Goal: Use online tool/utility: Utilize a website feature to perform a specific function

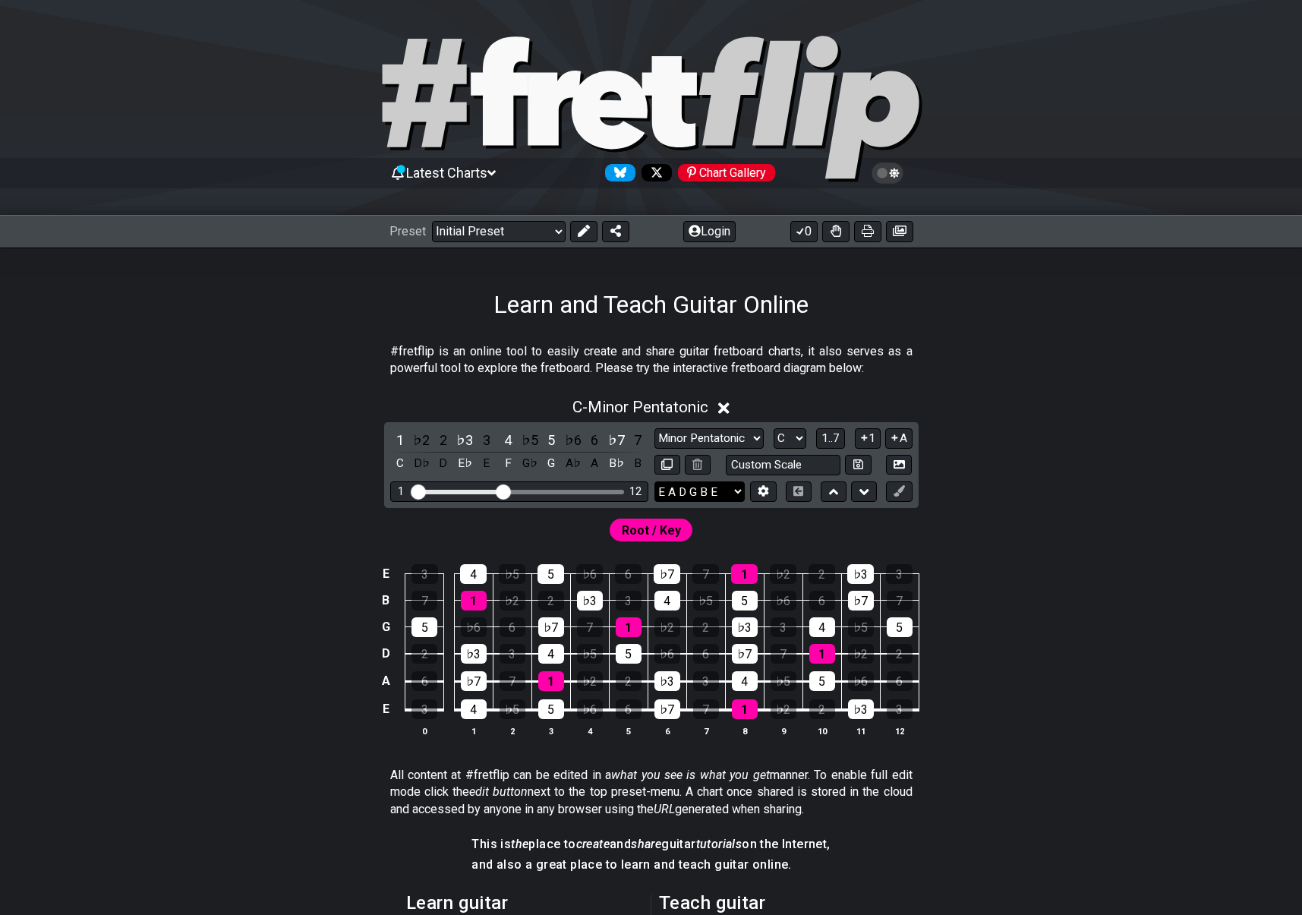
click at [737, 490] on select "E A D G B E E A D G B E E A D G B E B E A D F♯ B A D G C E A D A D G B E E♭ A♭ …" at bounding box center [700, 491] width 90 height 21
select select "D A D G B E"
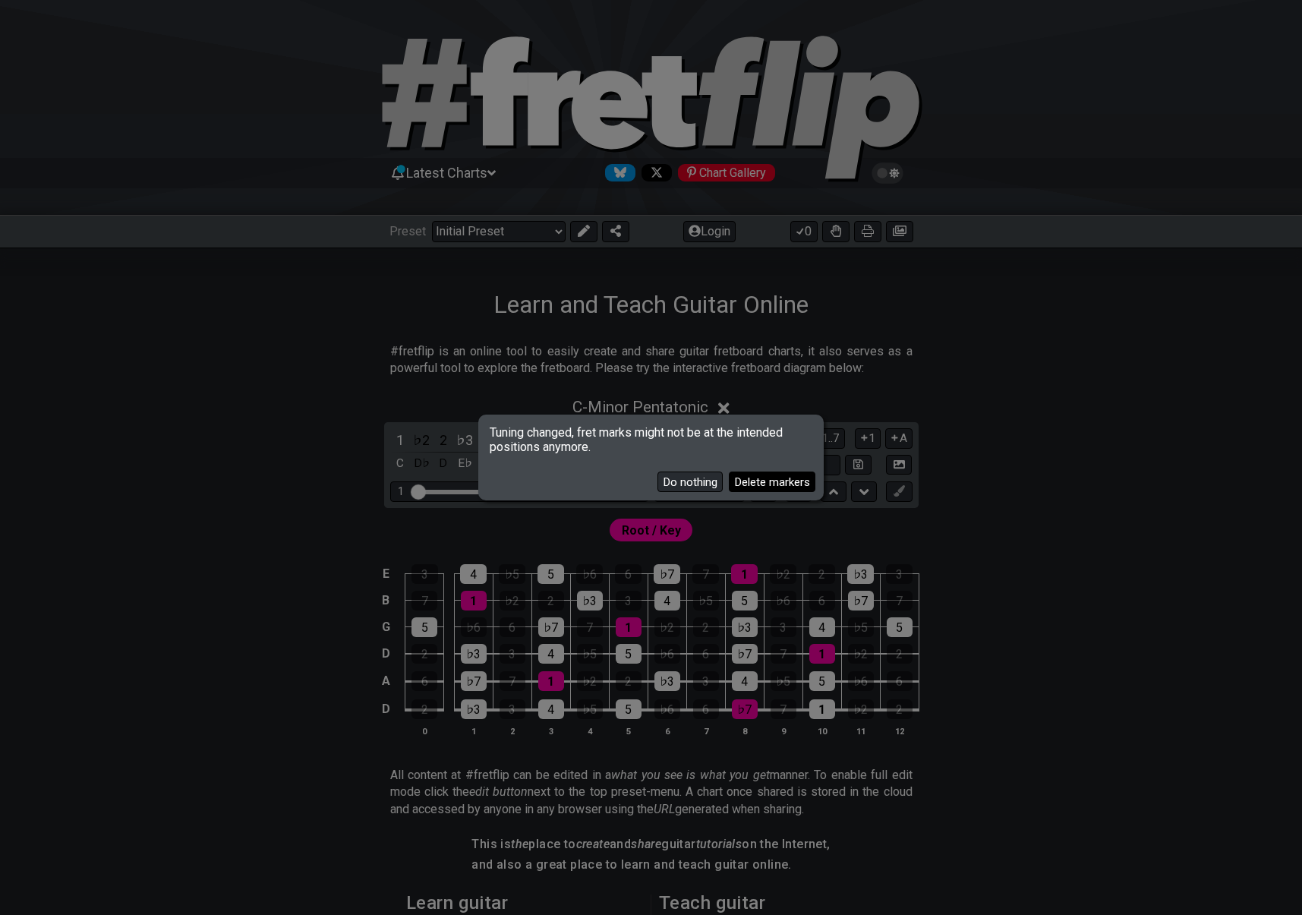
click at [746, 479] on button "Delete markers" at bounding box center [772, 482] width 87 height 21
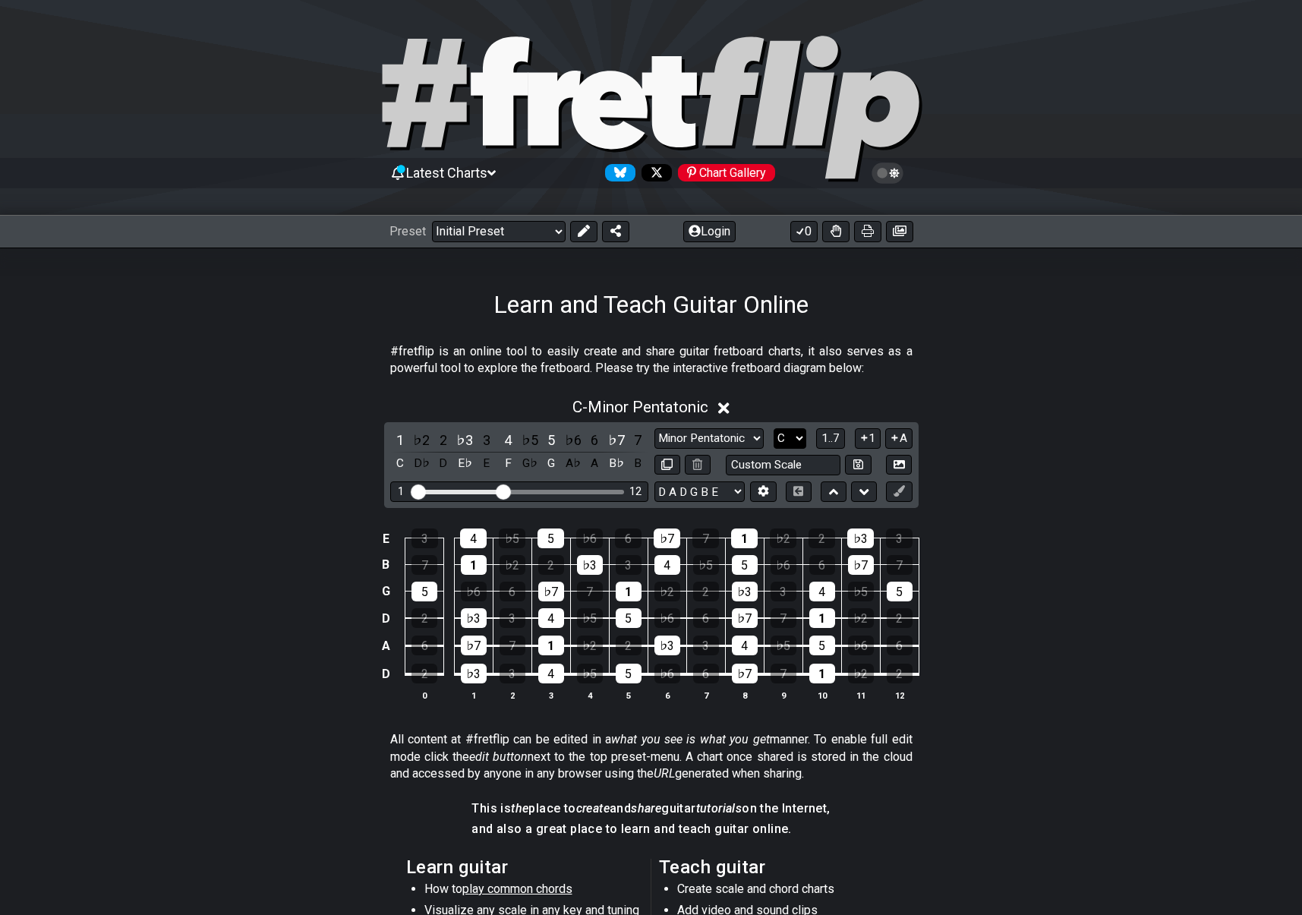
click at [795, 436] on select "A♭ A A♯ B♭ B C C♯ D♭ D D♯ E♭ E F F♯ G♭ G G♯" at bounding box center [790, 438] width 33 height 21
select select "D"
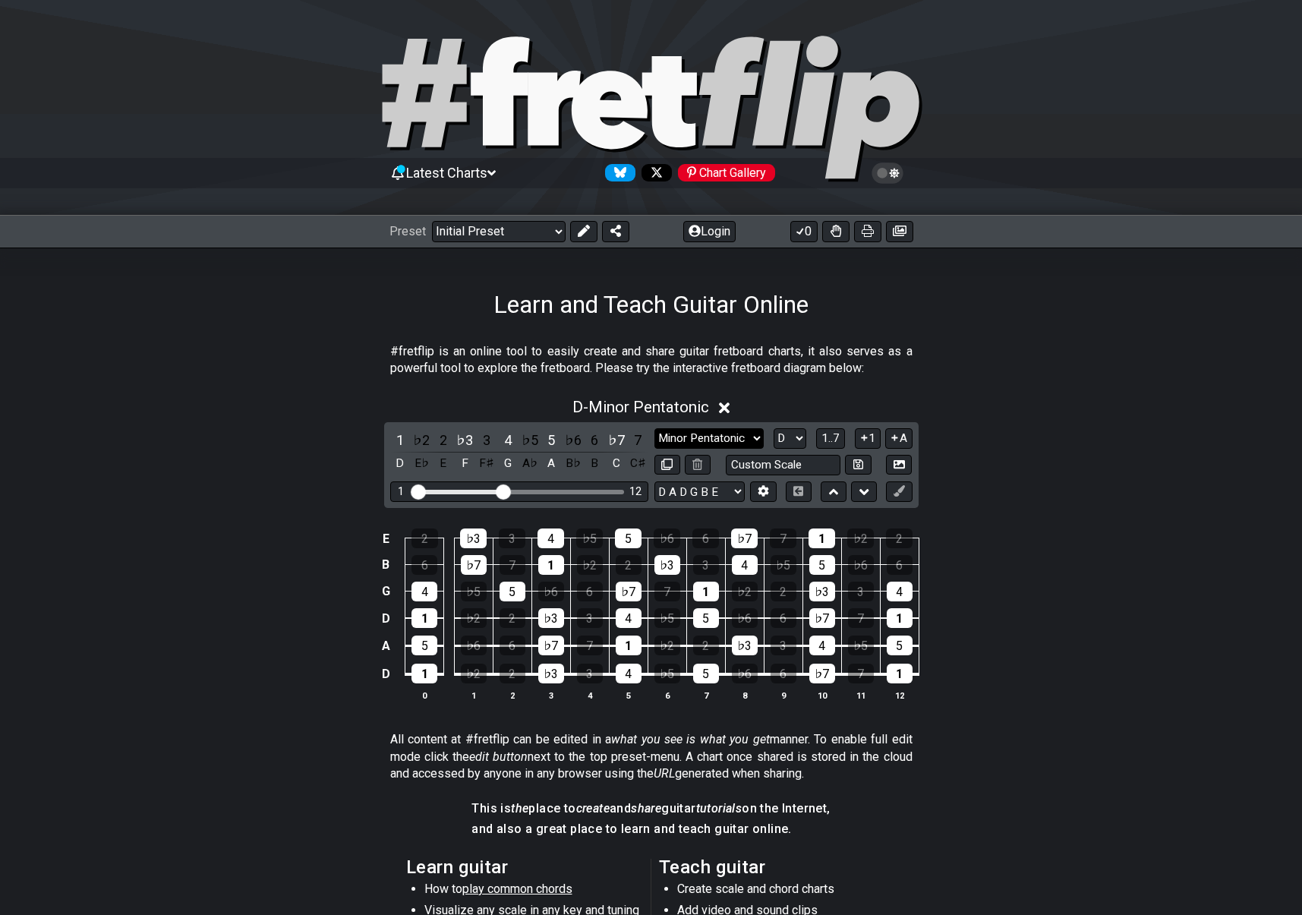
click at [758, 434] on select "Minor Pentatonic Click to edit Minor Pentatonic Major Pentatonic Minor Blues Ma…" at bounding box center [709, 438] width 109 height 21
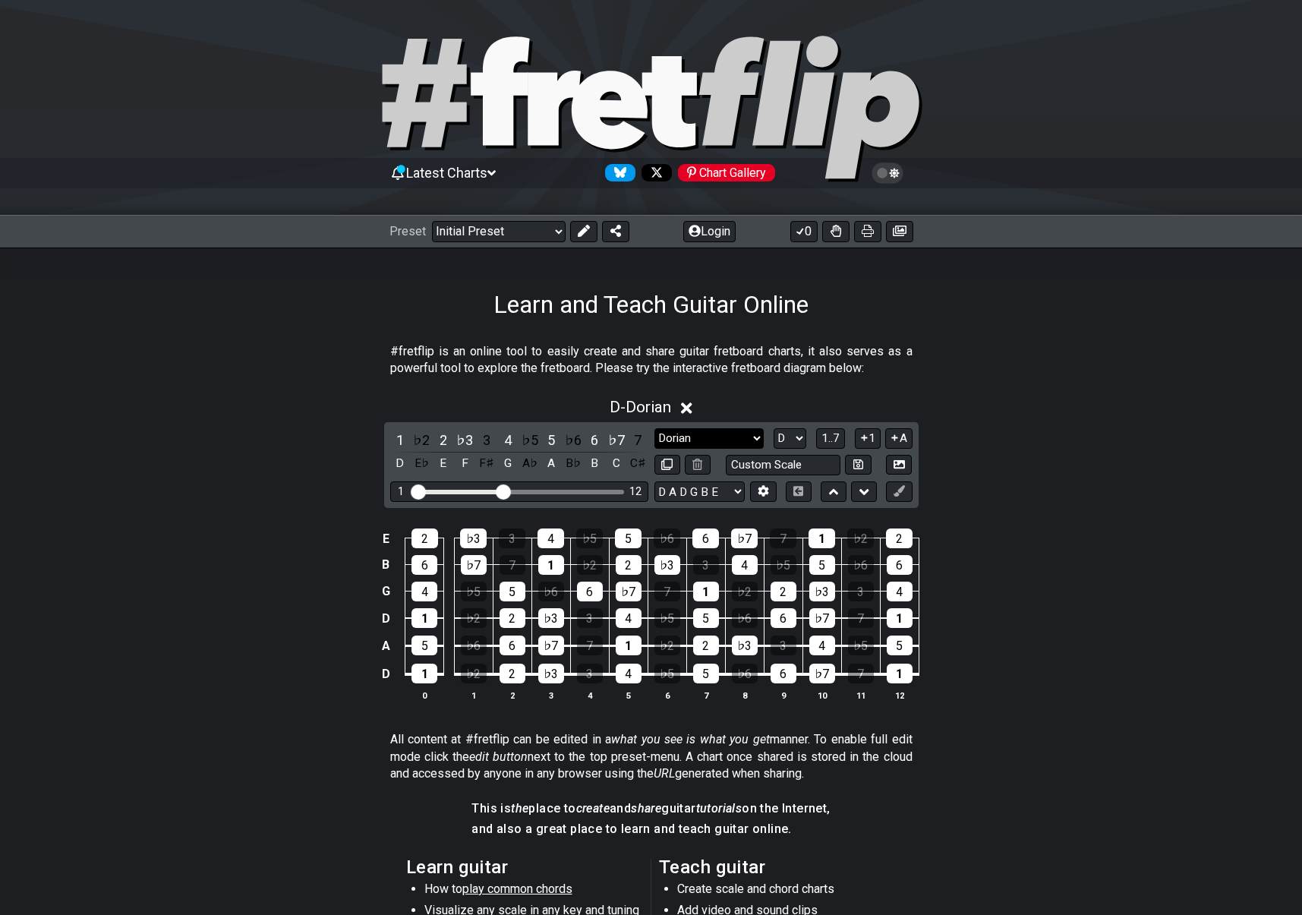
click at [740, 435] on select "Minor Pentatonic Click to edit Minor Pentatonic Major Pentatonic Minor Blues Ma…" at bounding box center [709, 438] width 109 height 21
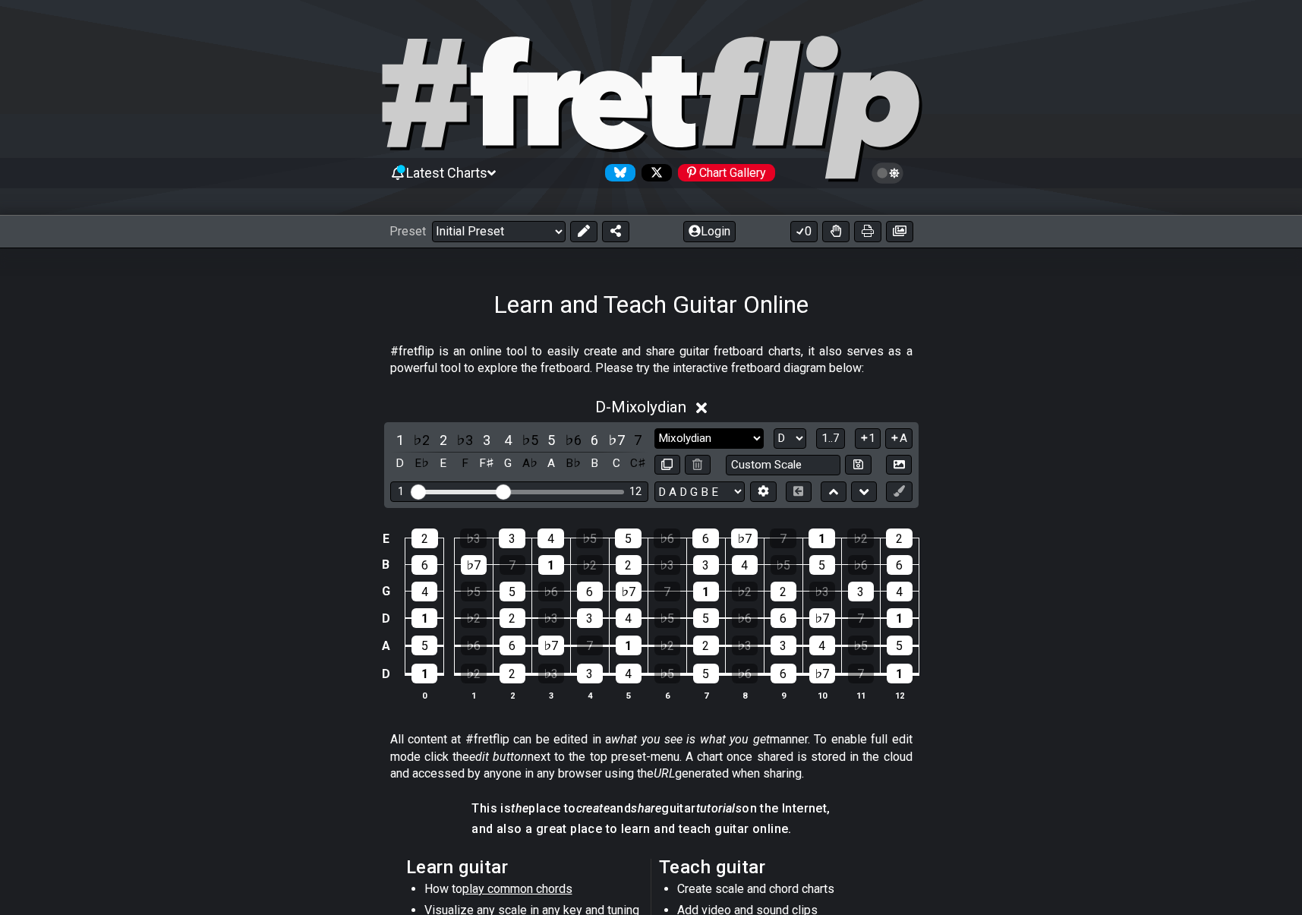
click at [738, 433] on select "Minor Pentatonic Click to edit Minor Pentatonic Major Pentatonic Minor Blues Ma…" at bounding box center [709, 438] width 109 height 21
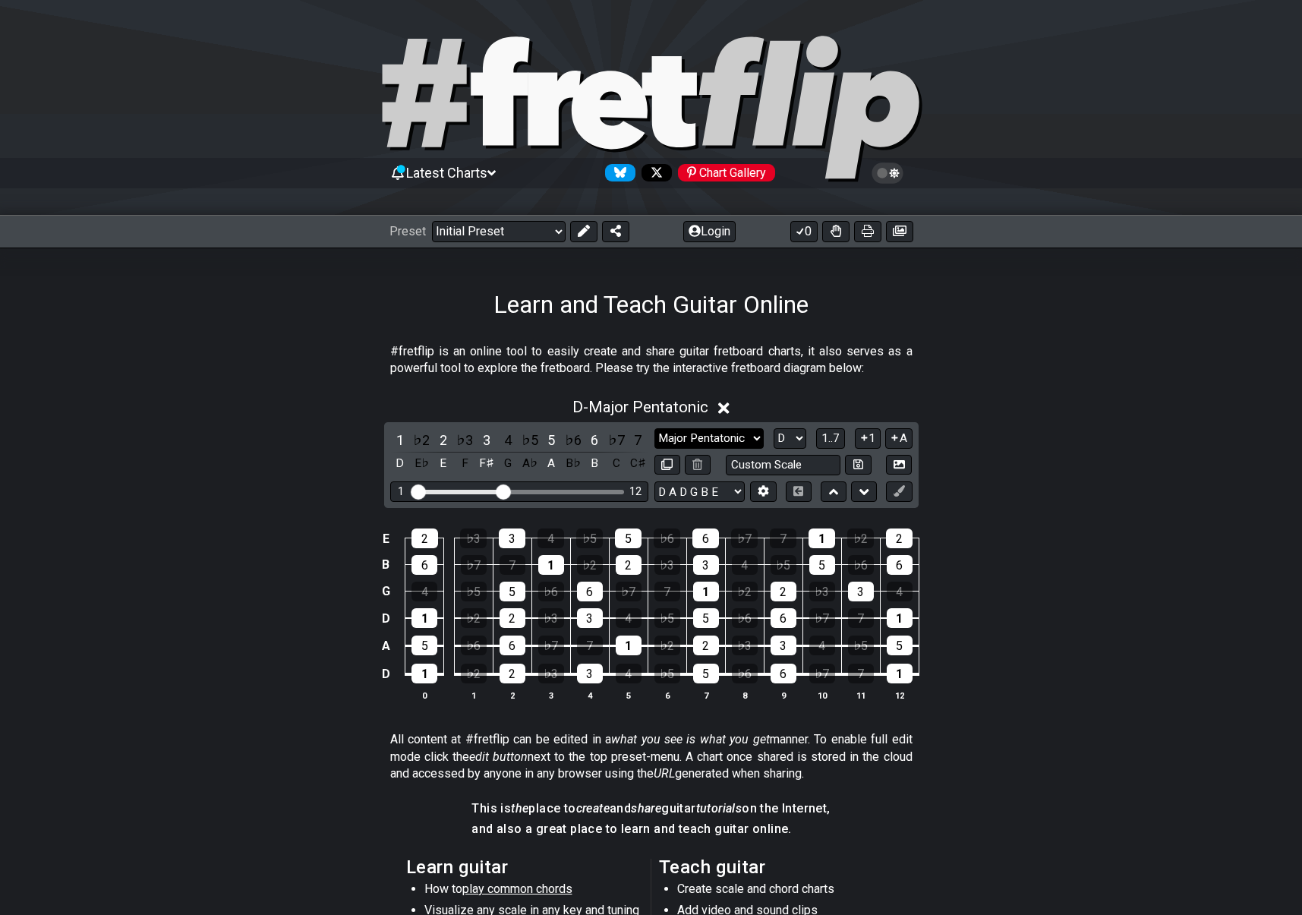
click at [759, 433] on select "Minor Pentatonic Click to edit Minor Pentatonic Major Pentatonic Minor Blues Ma…" at bounding box center [709, 438] width 109 height 21
select select "Minor Pentatonic"
